Goal: Task Accomplishment & Management: Use online tool/utility

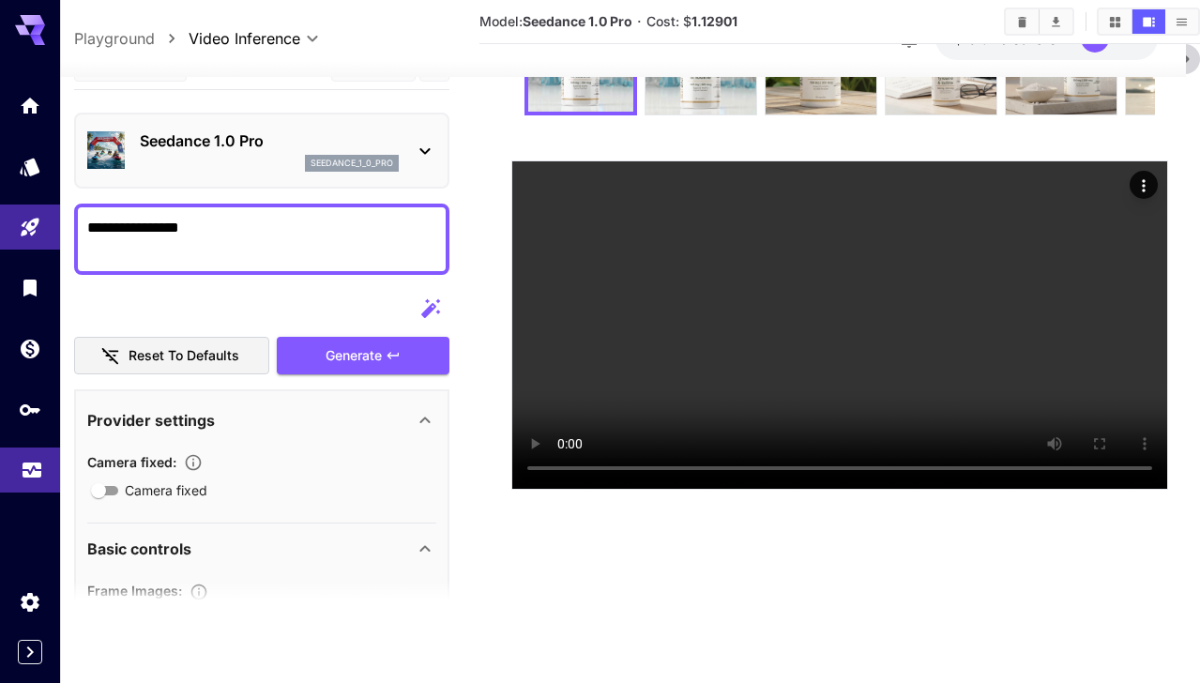
click at [43, 489] on link at bounding box center [30, 471] width 60 height 46
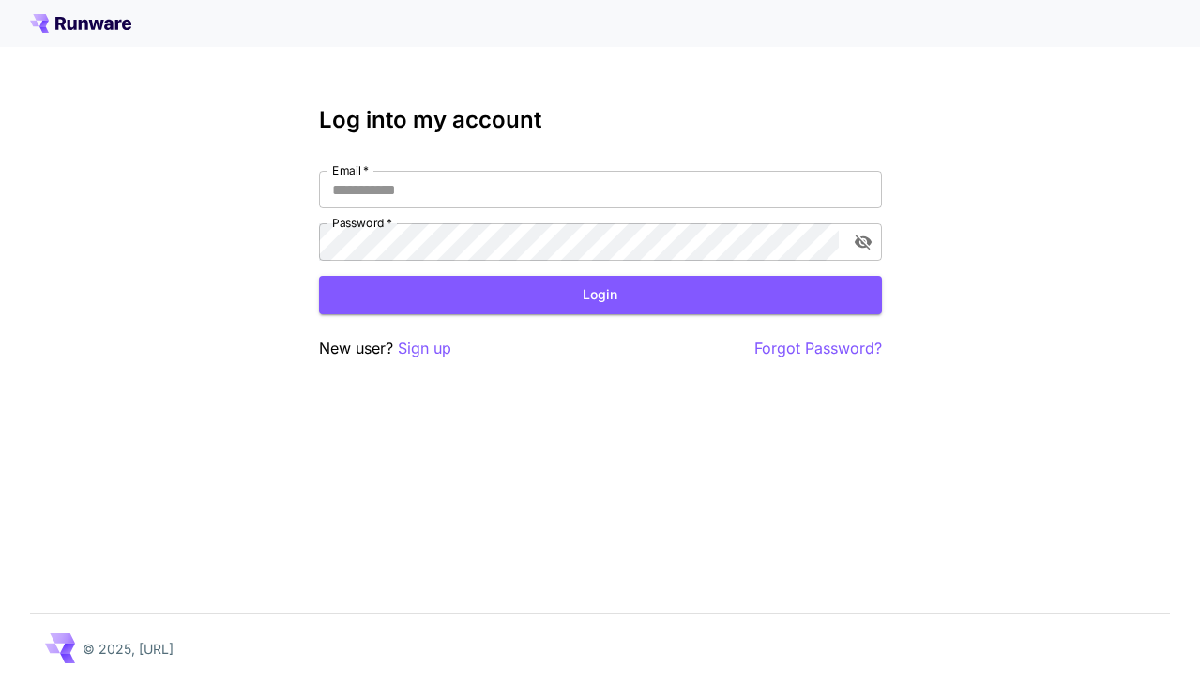
type input "**********"
click at [471, 287] on button "Login" at bounding box center [600, 295] width 563 height 38
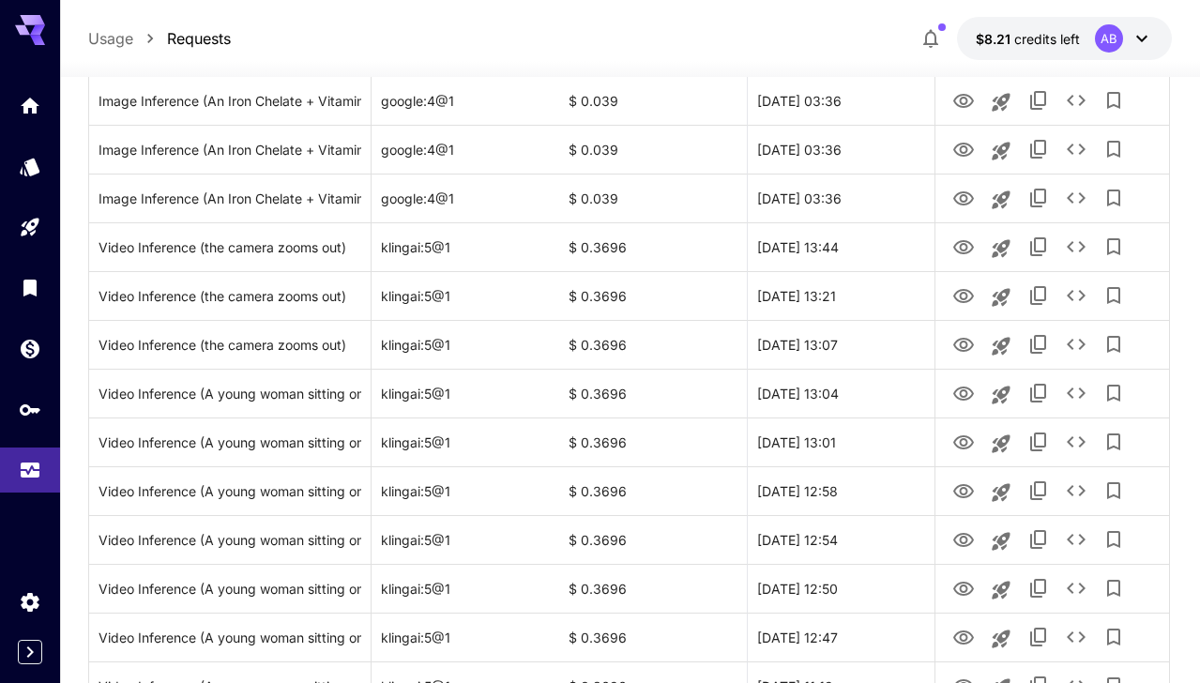
scroll to position [1624, 0]
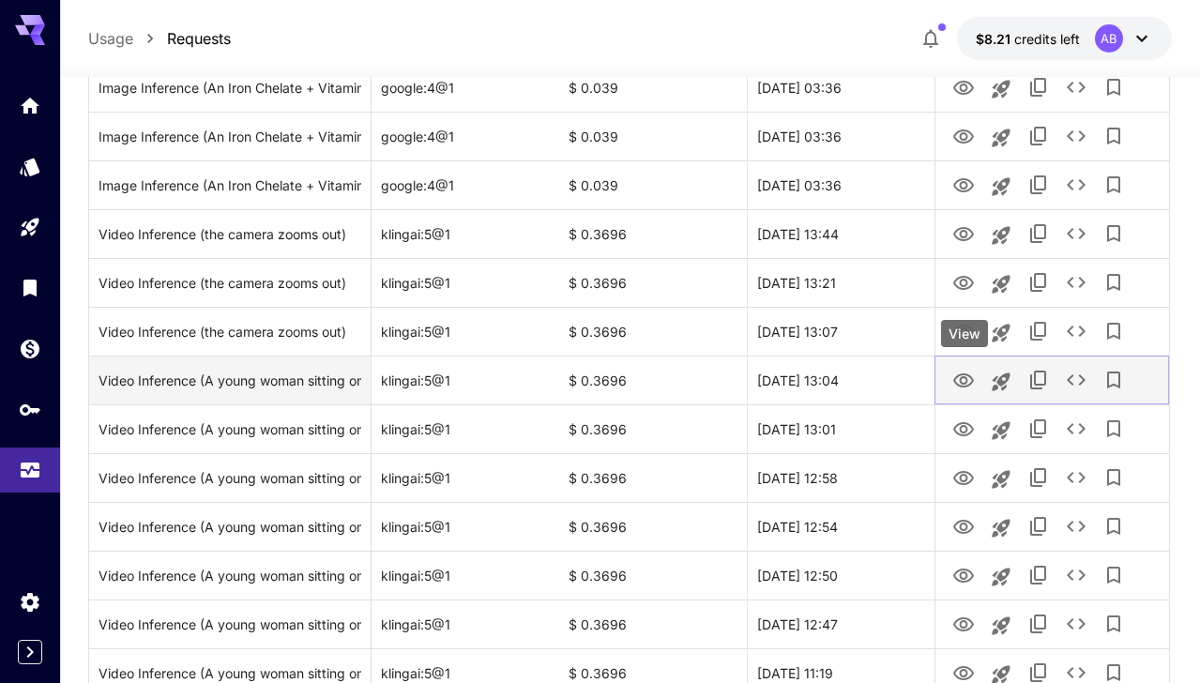
click at [969, 378] on icon "View" at bounding box center [964, 381] width 23 height 23
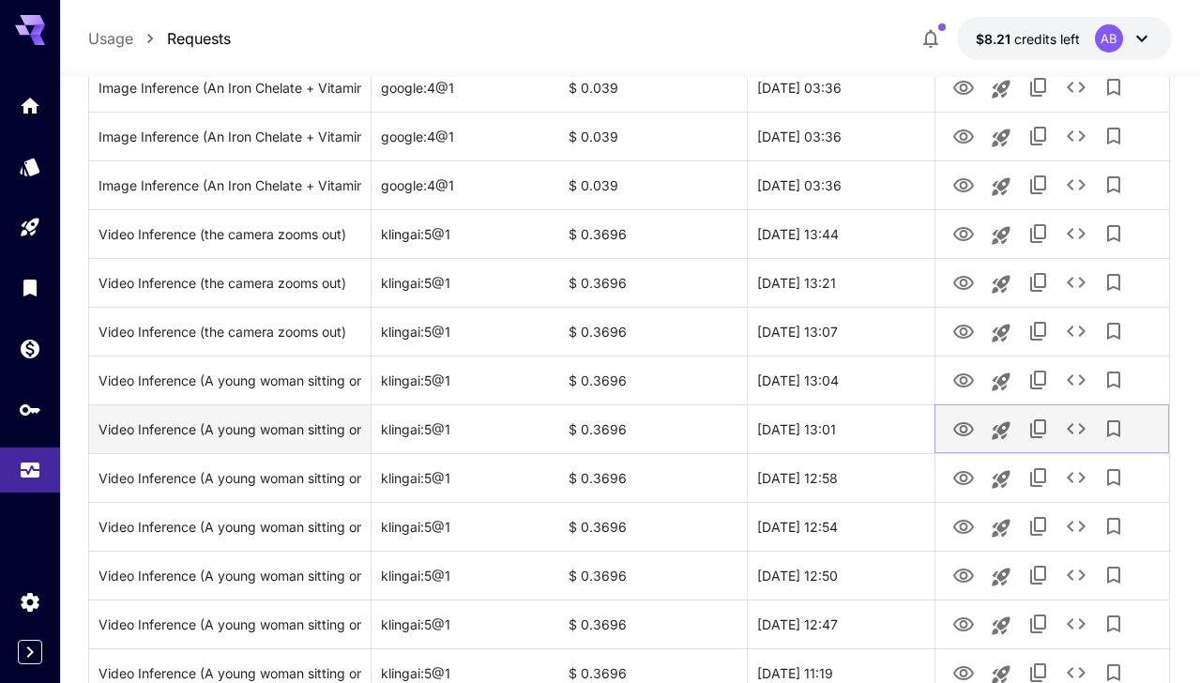
click at [974, 431] on icon "View" at bounding box center [964, 430] width 23 height 23
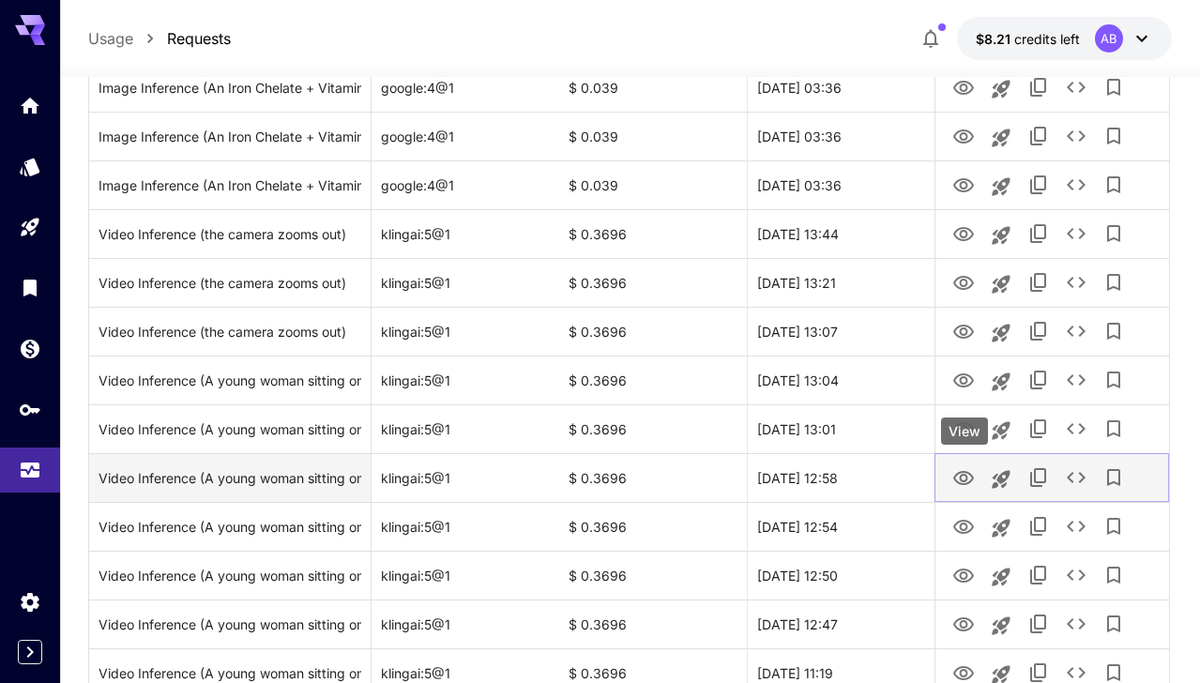
click at [963, 482] on icon "View" at bounding box center [964, 478] width 23 height 23
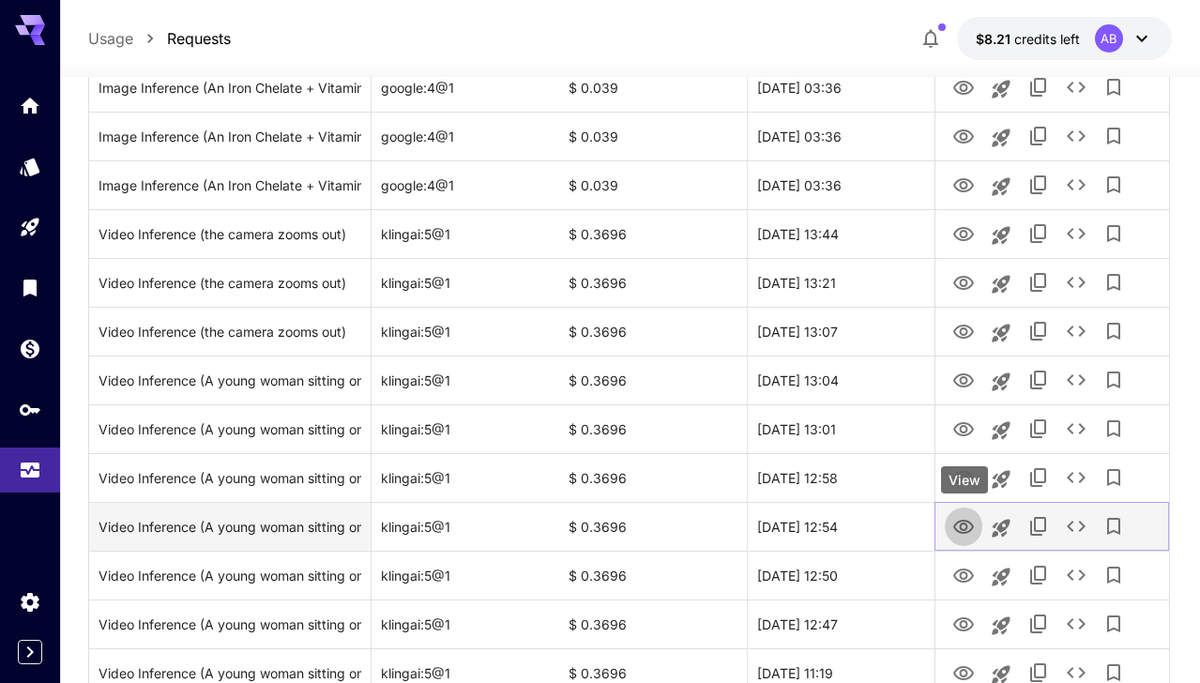
click at [971, 529] on icon "View" at bounding box center [964, 527] width 23 height 23
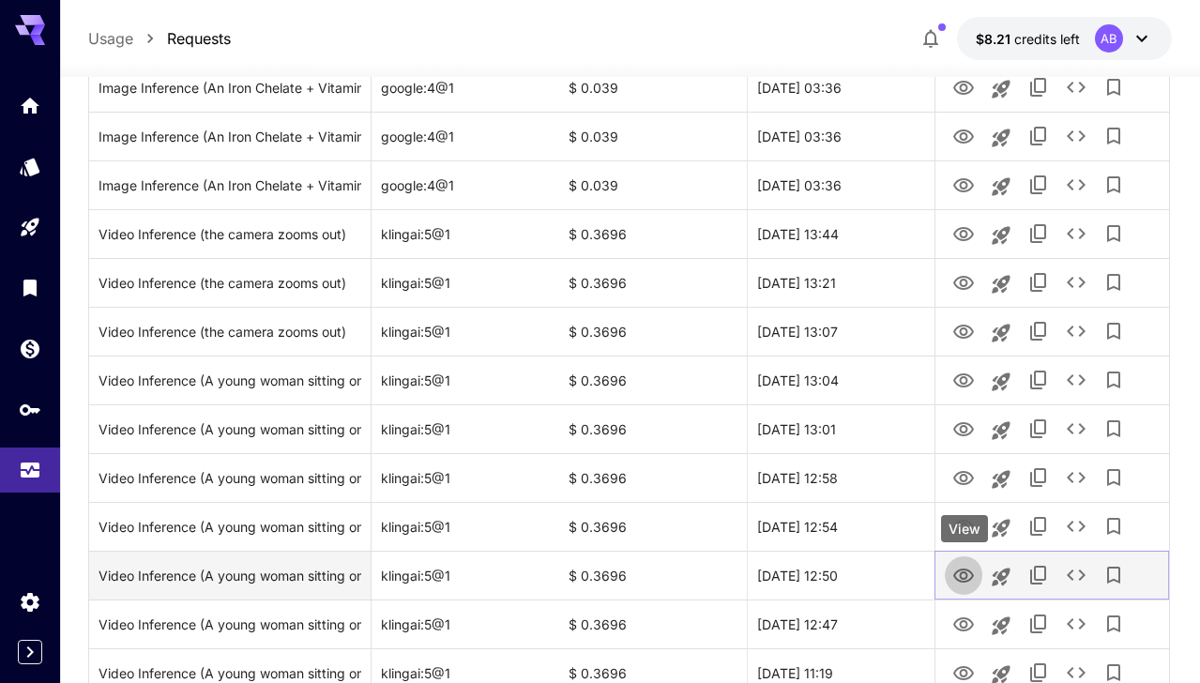
click at [958, 573] on icon "View" at bounding box center [964, 576] width 23 height 23
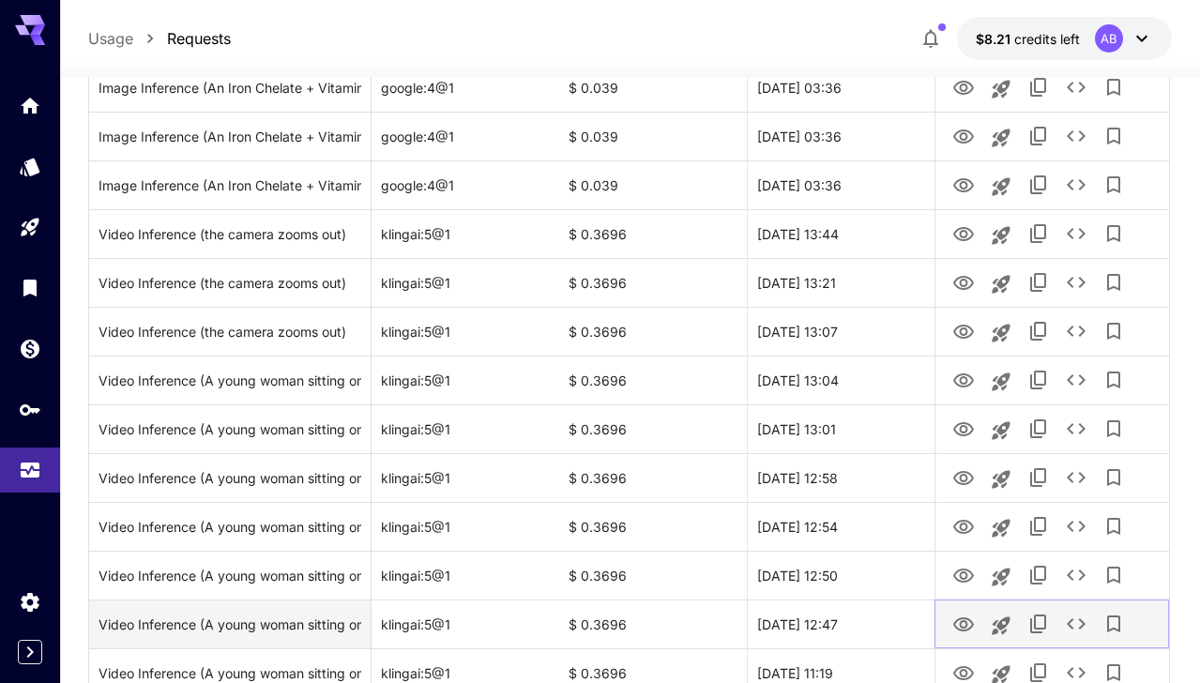
click at [965, 617] on icon "View" at bounding box center [964, 625] width 23 height 23
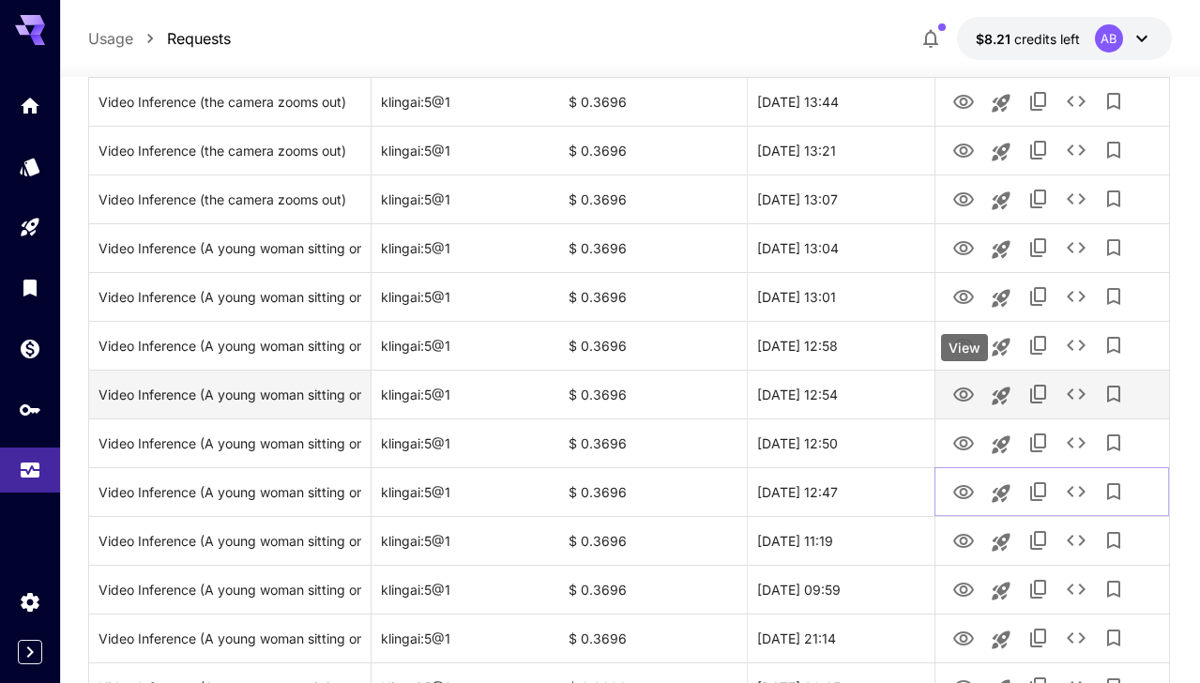
scroll to position [1774, 0]
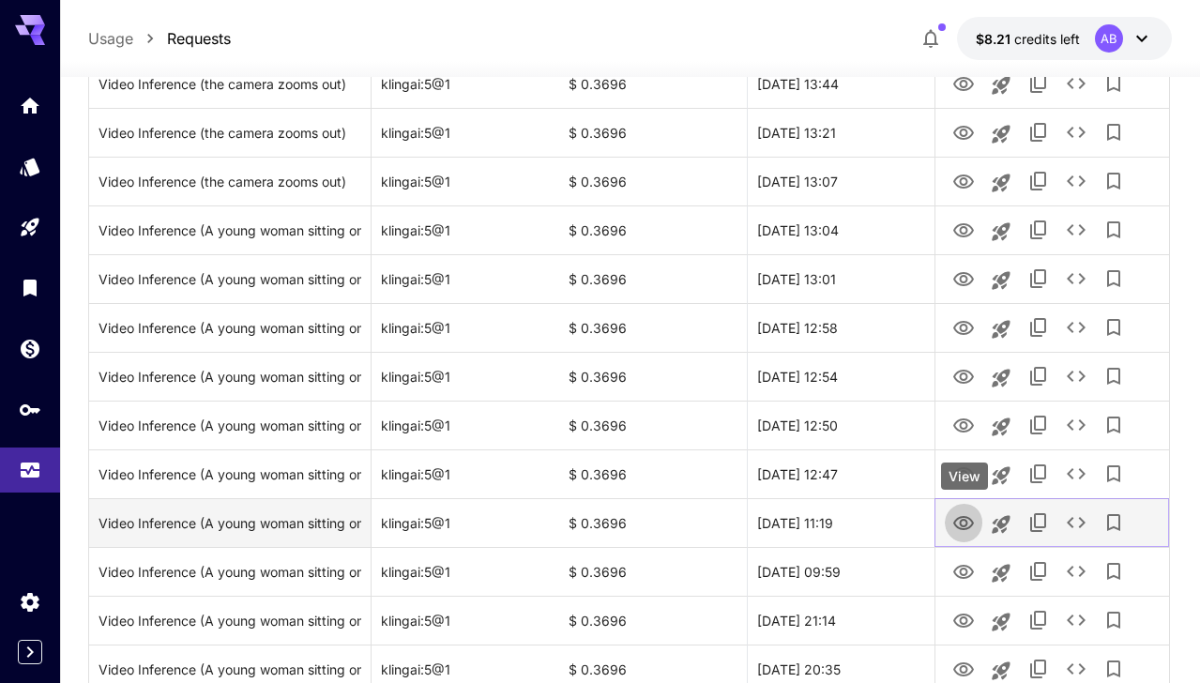
click at [965, 513] on icon "View" at bounding box center [964, 523] width 23 height 23
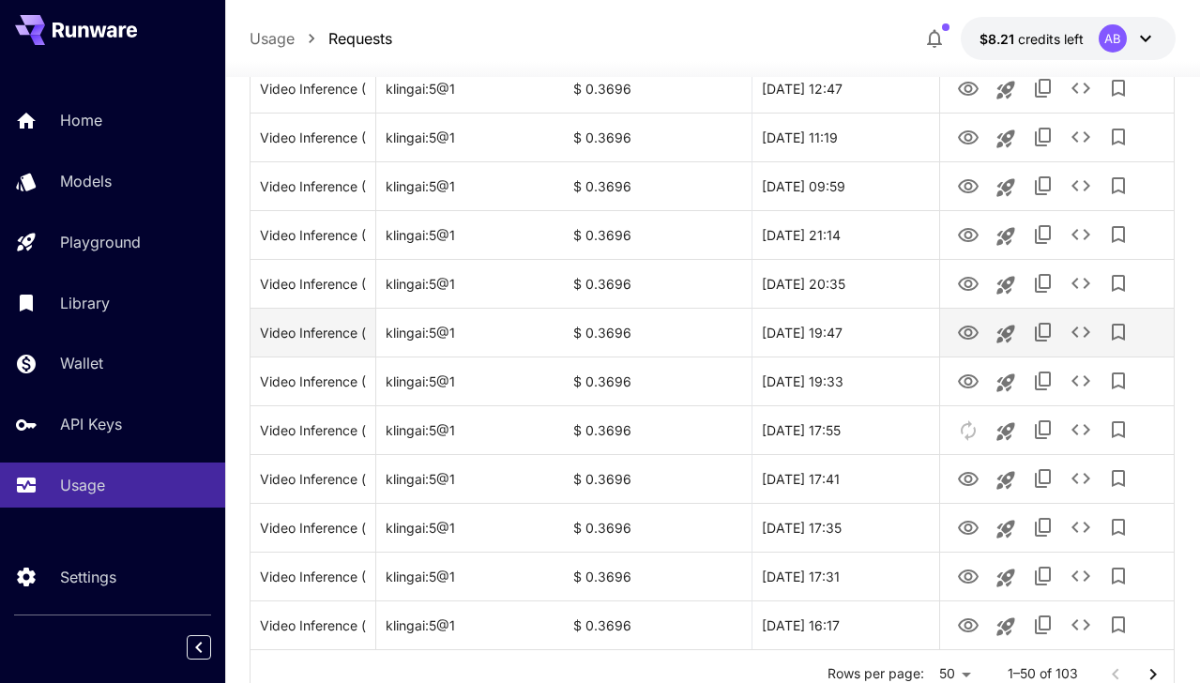
scroll to position [2160, 0]
click at [203, 649] on icon "Collapse sidebar" at bounding box center [199, 647] width 23 height 23
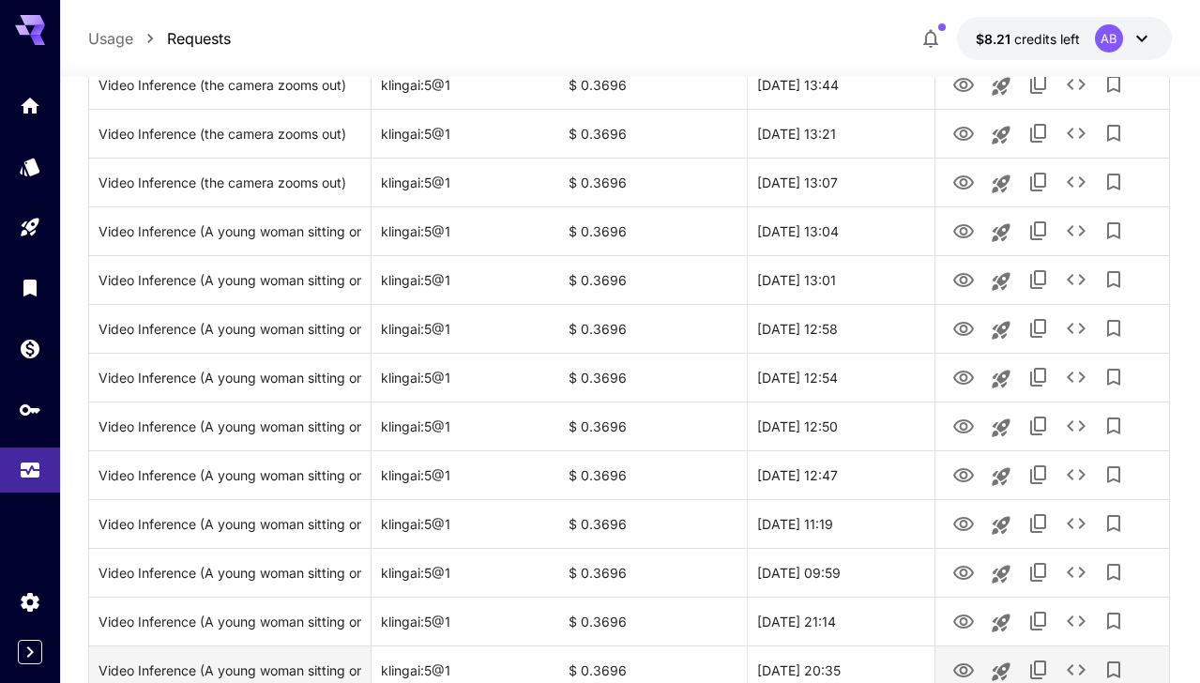
scroll to position [1774, 0]
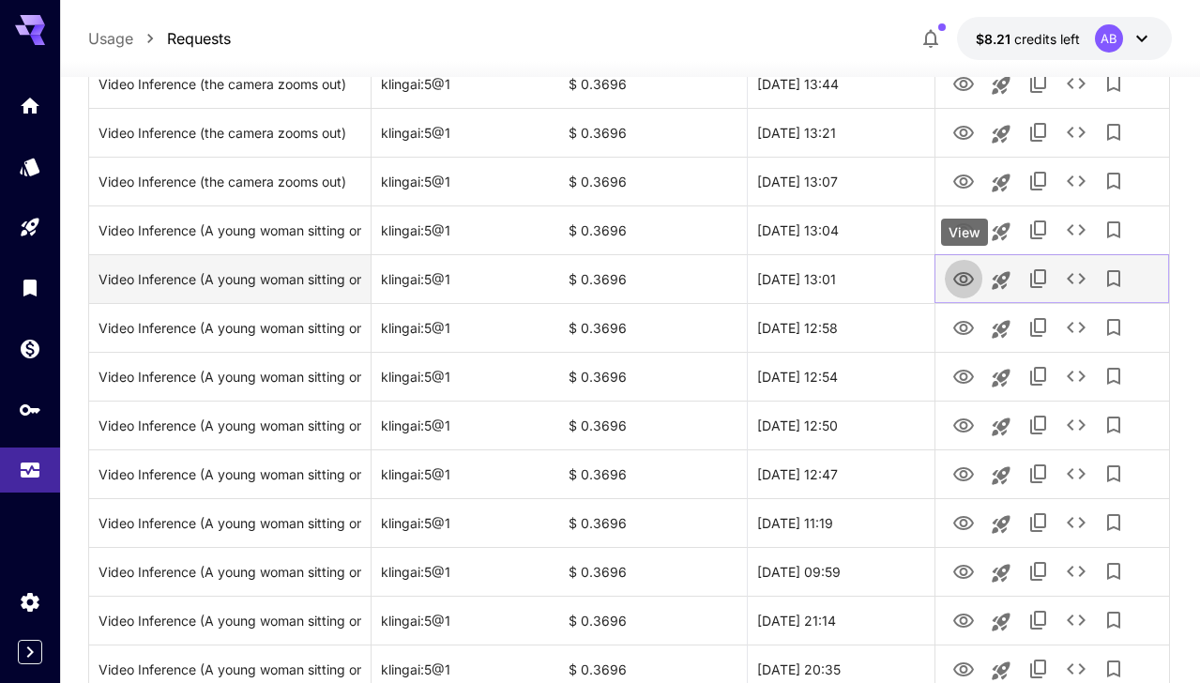
click at [953, 279] on button "View" at bounding box center [964, 278] width 38 height 38
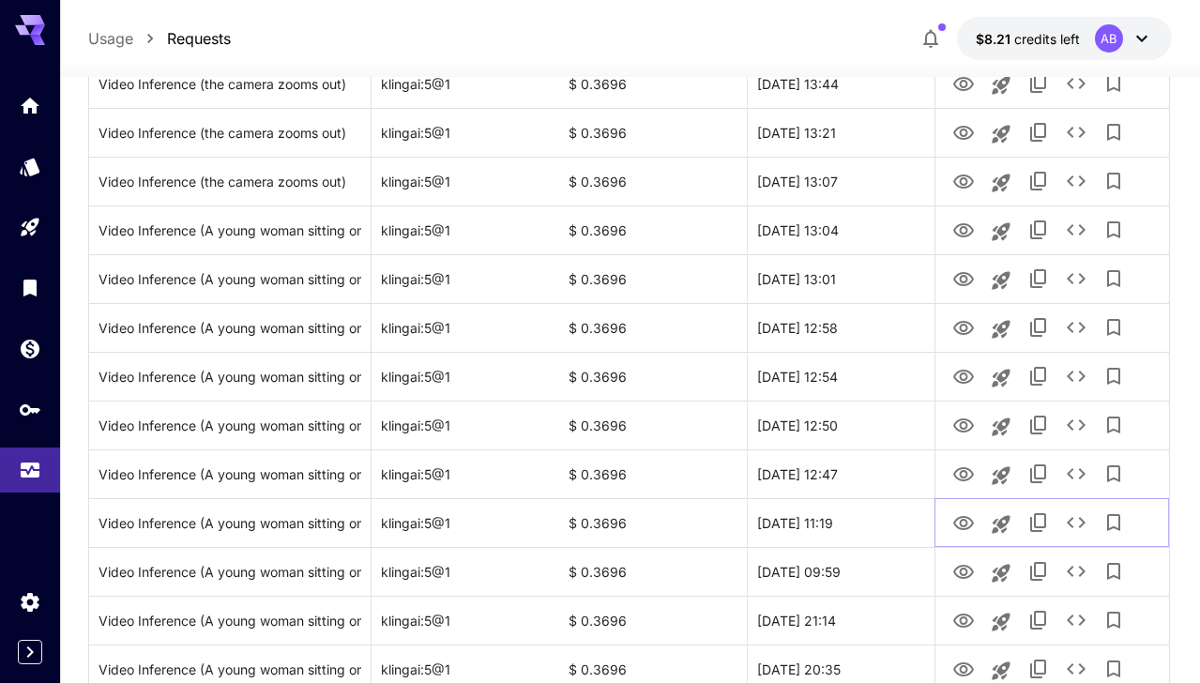
scroll to position [1774, 0]
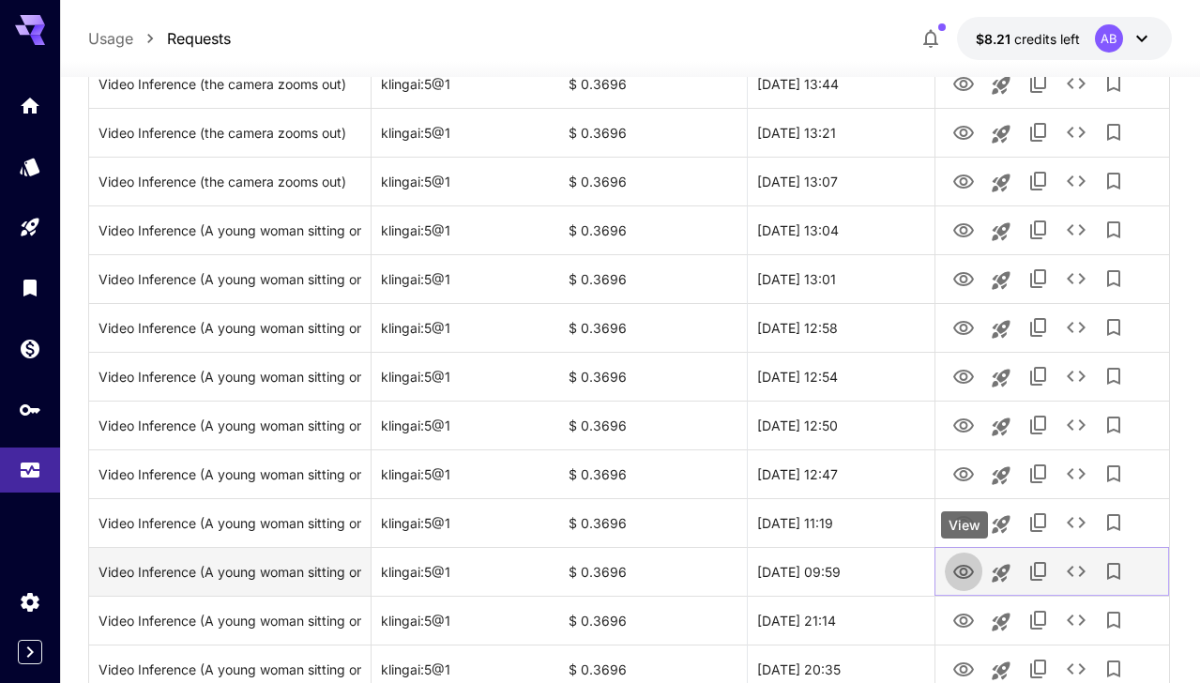
click at [955, 572] on icon "View" at bounding box center [964, 572] width 23 height 23
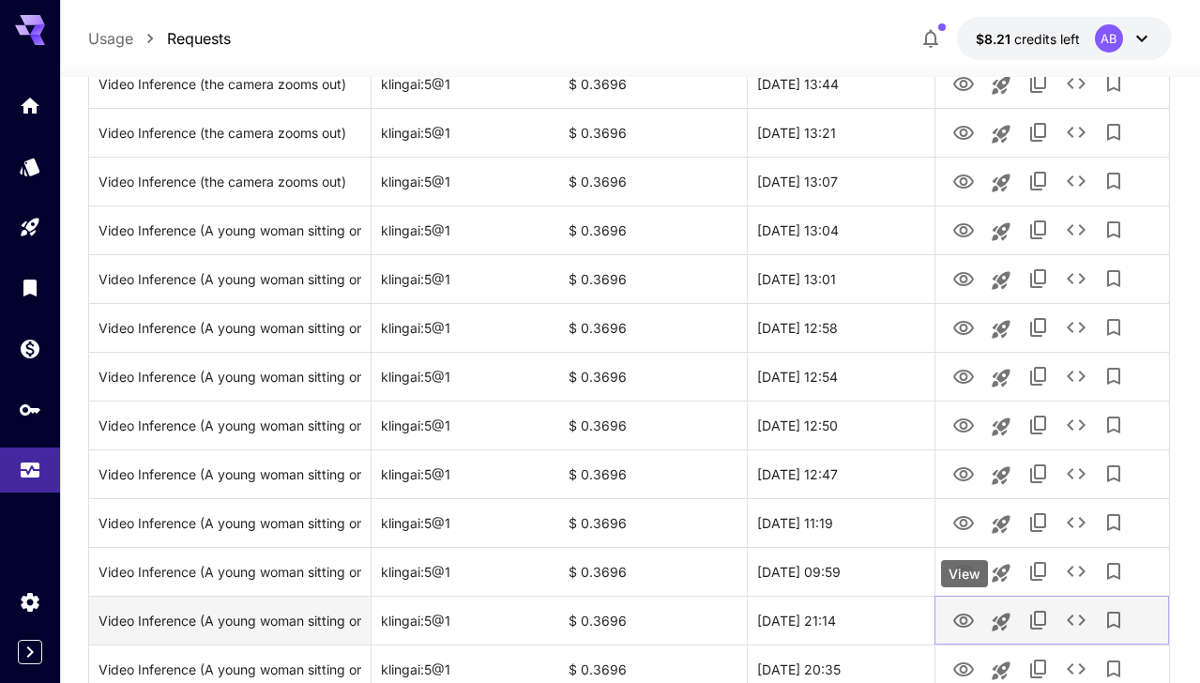
click at [962, 622] on icon "View" at bounding box center [963, 621] width 21 height 14
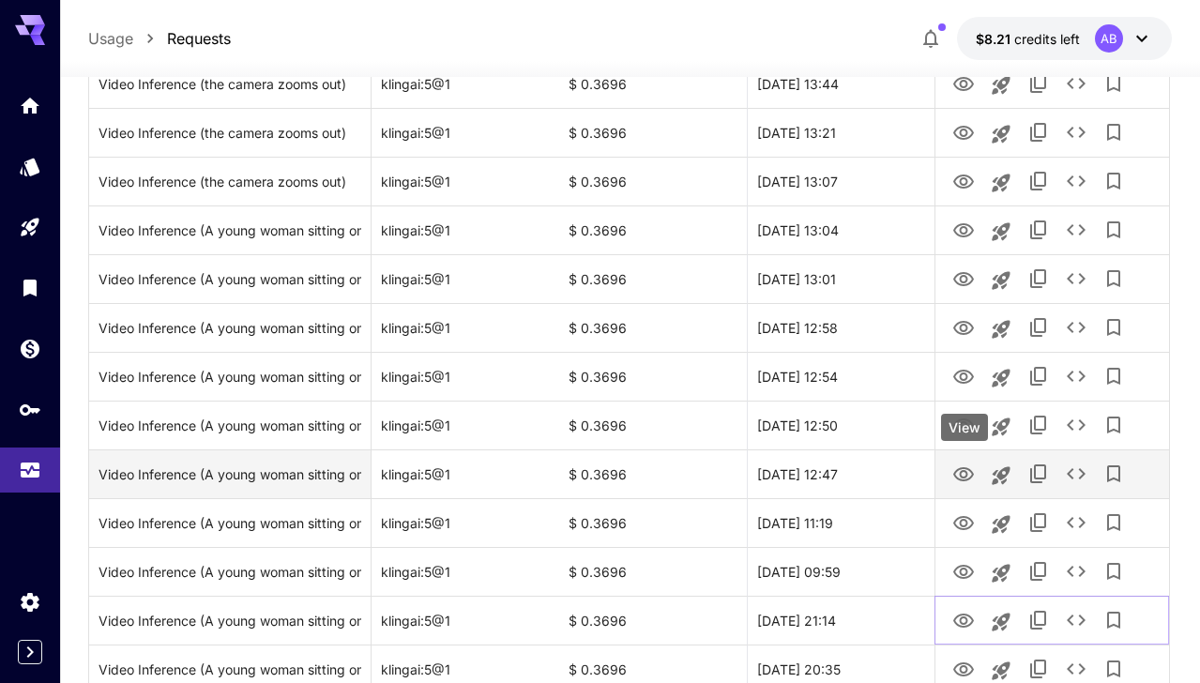
scroll to position [1883, 0]
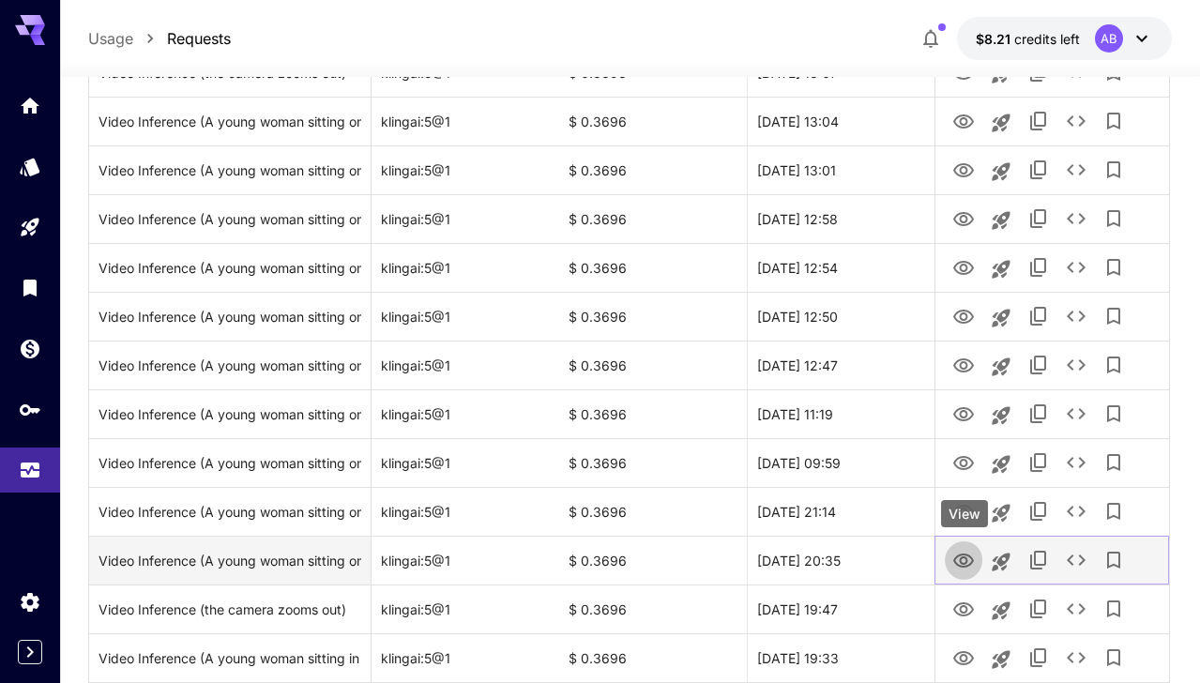
click at [964, 561] on icon "View" at bounding box center [964, 561] width 23 height 23
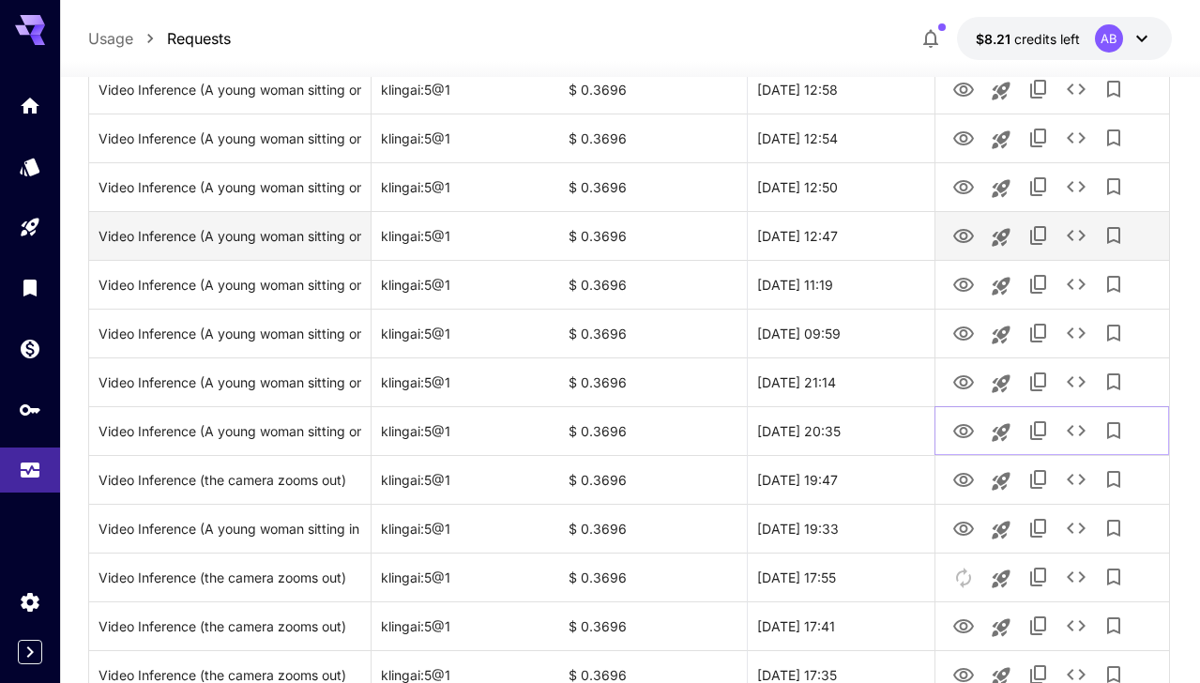
scroll to position [2035, 0]
